Goal: Information Seeking & Learning: Learn about a topic

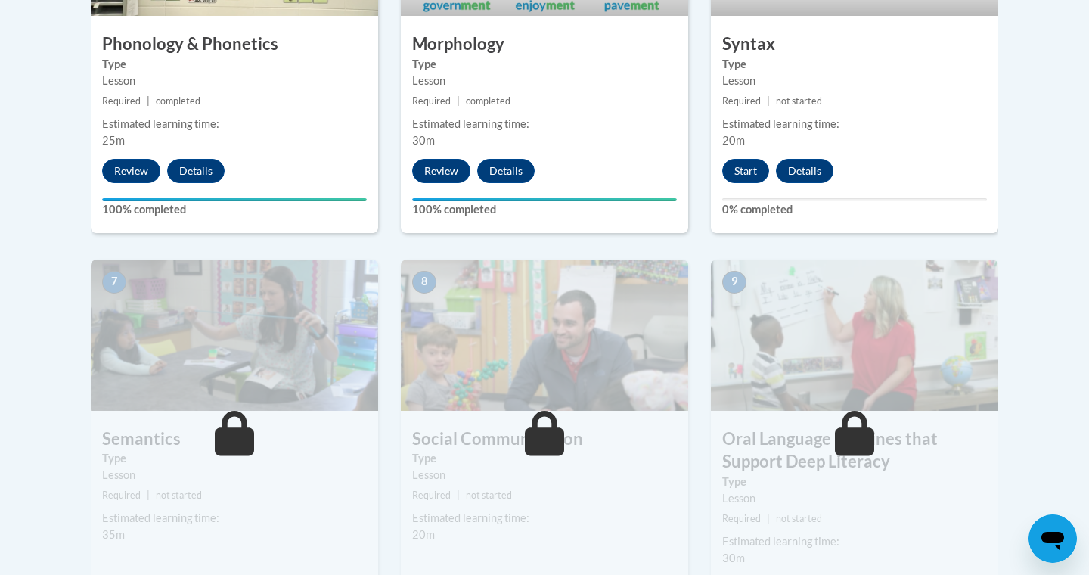
scroll to position [848, 0]
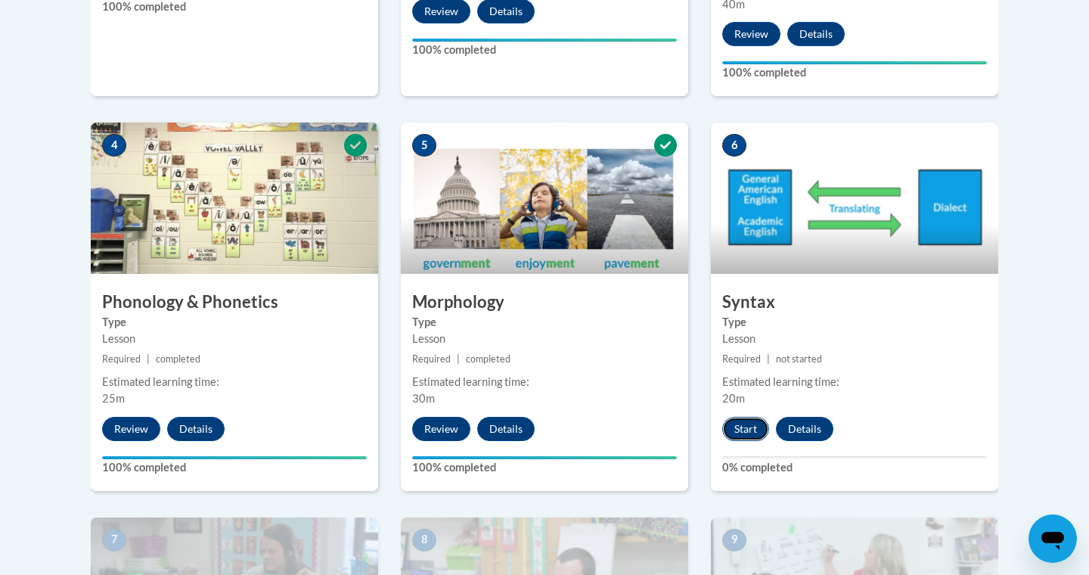
click at [732, 432] on button "Start" at bounding box center [745, 429] width 47 height 24
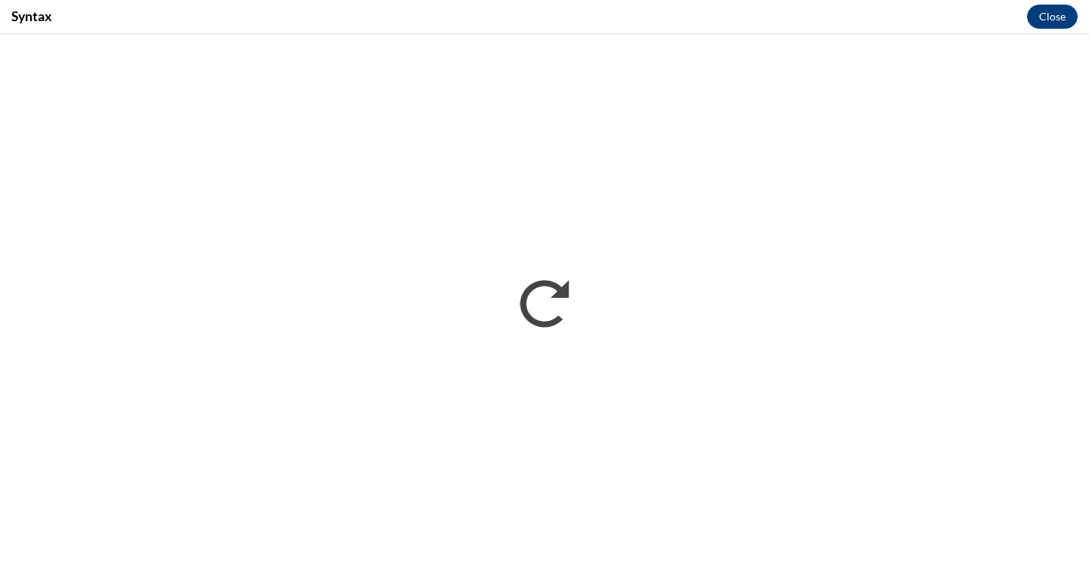
scroll to position [0, 0]
